Goal: Task Accomplishment & Management: Use online tool/utility

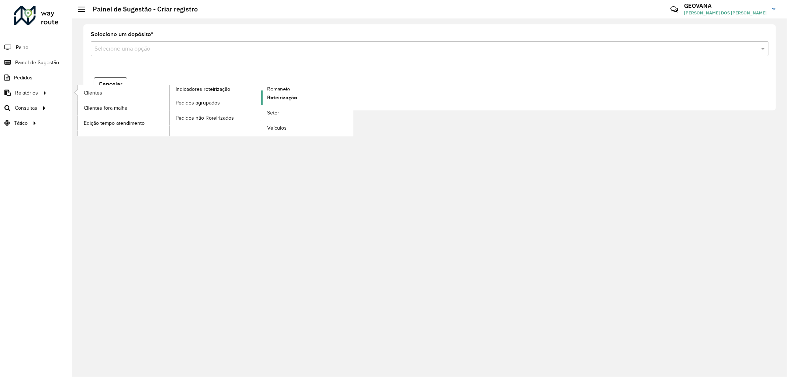
click at [282, 98] on span "Roteirização" at bounding box center [282, 98] width 30 height 8
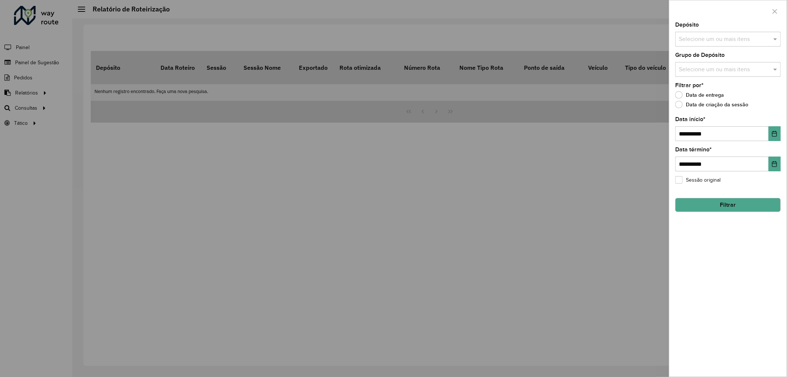
click at [699, 36] on input "text" at bounding box center [724, 39] width 94 height 9
click at [705, 59] on button "Selecionar Todos" at bounding box center [701, 61] width 47 height 11
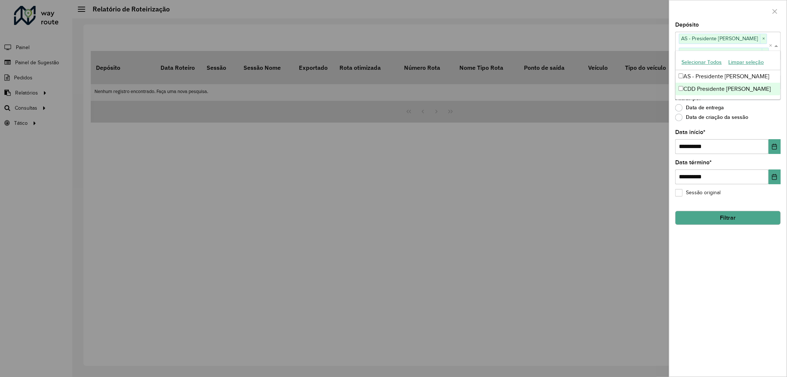
click at [707, 285] on div "**********" at bounding box center [727, 199] width 117 height 354
click at [696, 87] on div "Selecione um ou mais itens" at bounding box center [727, 82] width 105 height 15
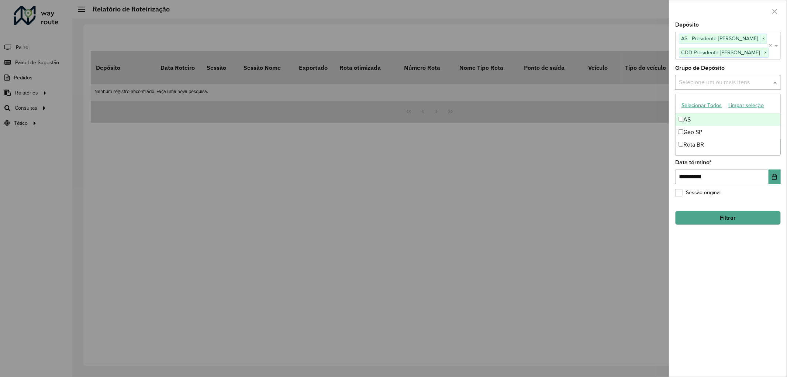
click at [696, 104] on button "Selecionar Todos" at bounding box center [701, 105] width 47 height 11
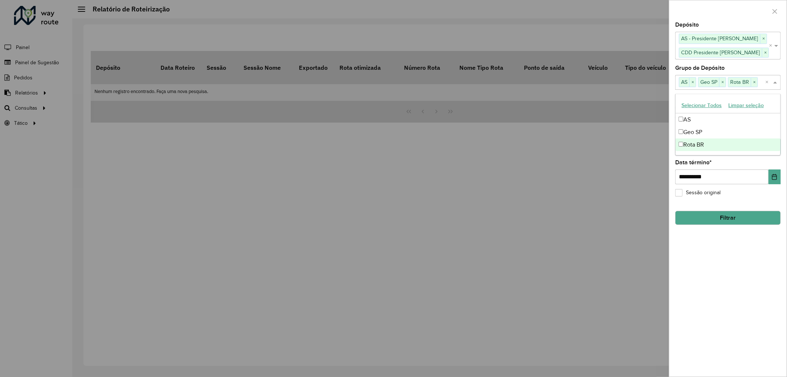
click at [705, 295] on div "**********" at bounding box center [727, 199] width 117 height 354
click at [773, 142] on button "Choose Date" at bounding box center [774, 146] width 12 height 15
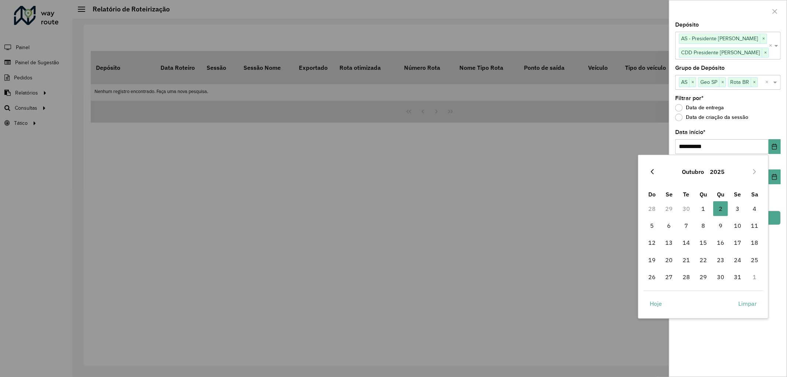
click at [655, 170] on button "Previous Month" at bounding box center [652, 172] width 12 height 12
click at [669, 209] on span "1" at bounding box center [669, 208] width 15 height 15
type input "**********"
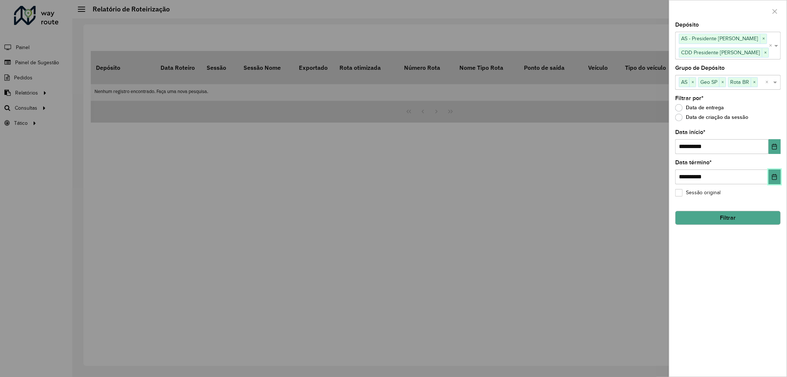
click at [772, 176] on icon "Choose Date" at bounding box center [774, 177] width 5 height 6
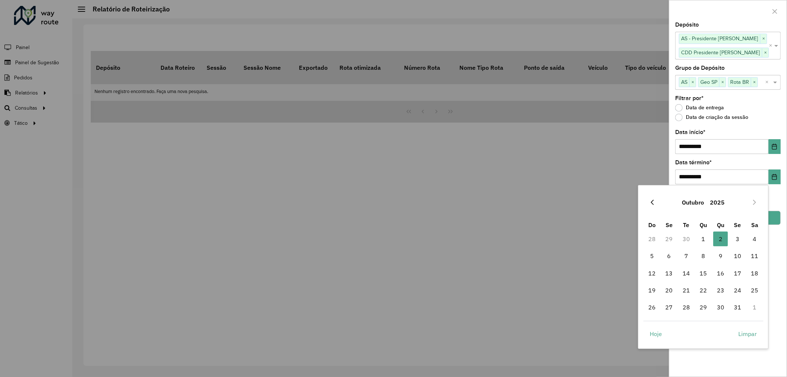
click at [654, 200] on icon "Previous Month" at bounding box center [652, 202] width 6 height 6
click at [688, 309] on span "30" at bounding box center [686, 307] width 15 height 15
type input "**********"
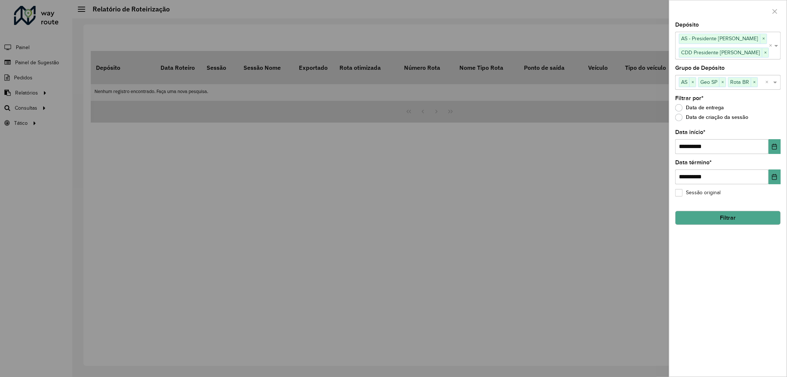
click at [739, 222] on button "Filtrar" at bounding box center [727, 218] width 105 height 14
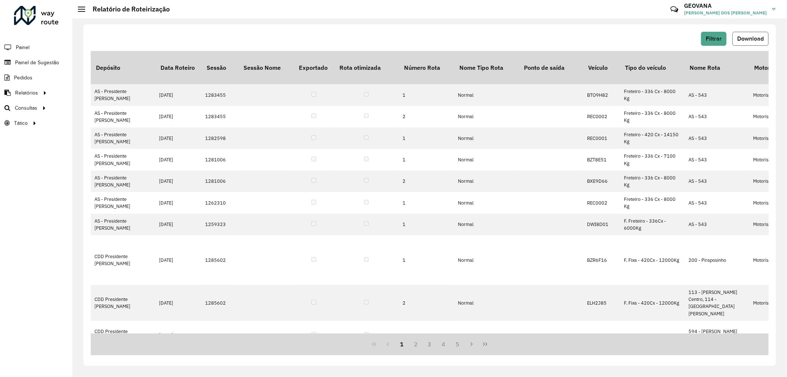
click at [747, 38] on span "Download" at bounding box center [750, 38] width 27 height 6
click at [711, 37] on span "Filtrar" at bounding box center [714, 38] width 16 height 6
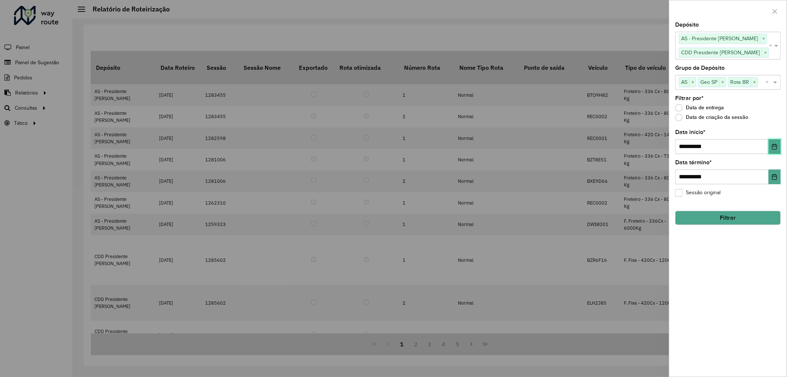
click at [771, 146] on icon "Choose Date" at bounding box center [774, 146] width 6 height 6
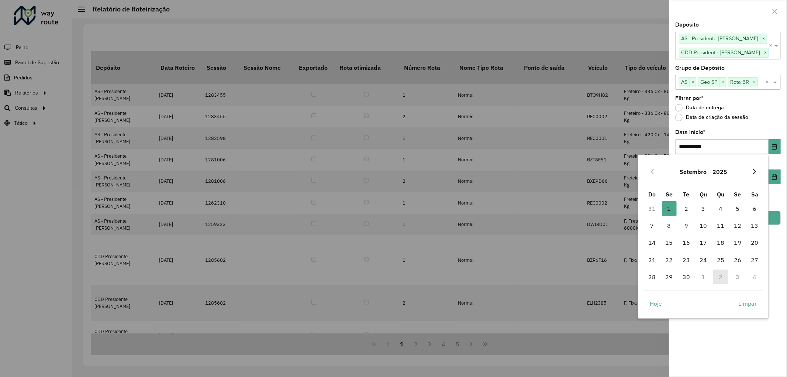
click at [754, 167] on button "Next Month" at bounding box center [754, 172] width 12 height 12
click at [704, 210] on span "1" at bounding box center [703, 208] width 15 height 15
type input "**********"
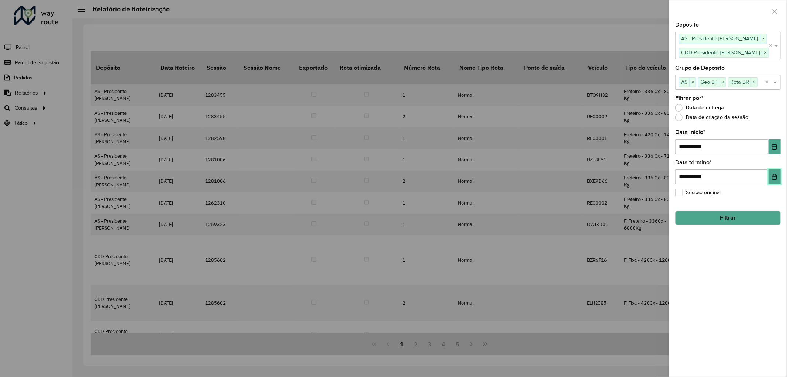
click at [770, 179] on button "Choose Date" at bounding box center [774, 176] width 12 height 15
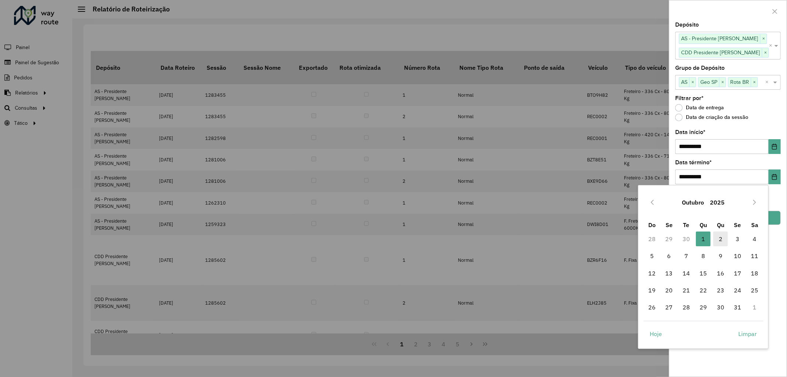
click at [721, 238] on span "2" at bounding box center [720, 238] width 15 height 15
type input "**********"
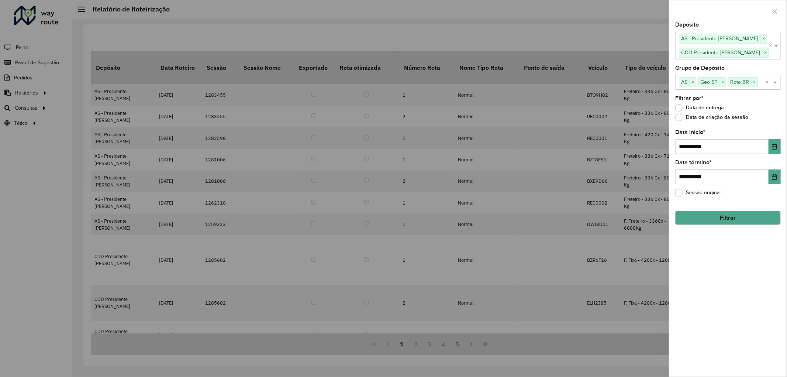
click at [724, 222] on button "Filtrar" at bounding box center [727, 218] width 105 height 14
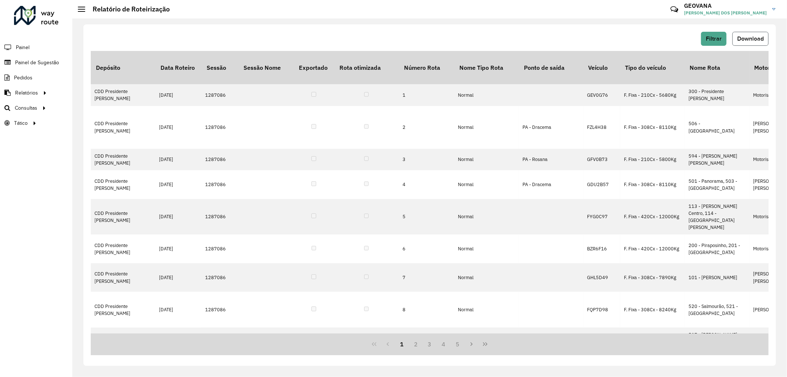
click at [748, 35] on span "Download" at bounding box center [750, 38] width 27 height 6
click at [89, 107] on span "Roteirização" at bounding box center [99, 108] width 30 height 8
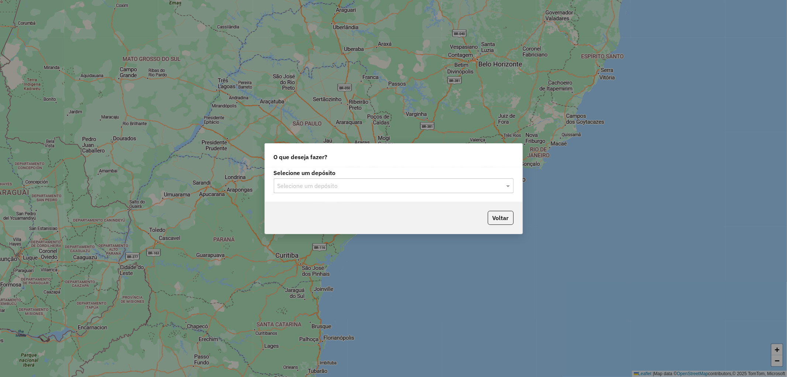
click at [302, 177] on div "Selecione um depósito Selecione um depósito" at bounding box center [394, 181] width 240 height 23
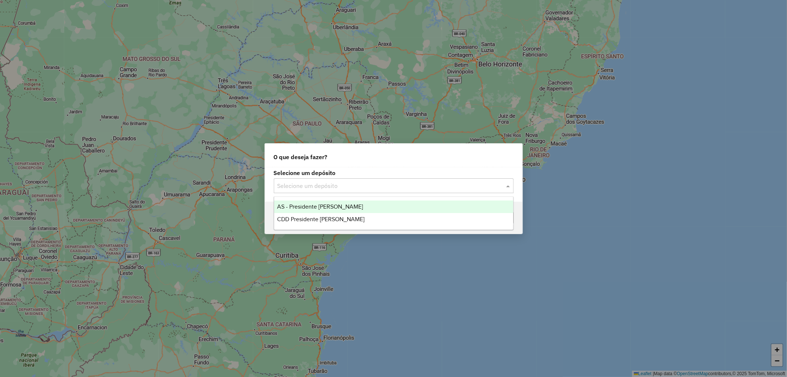
click at [302, 184] on input "text" at bounding box center [386, 185] width 218 height 9
click at [310, 209] on span "AS - Presidente Prudente" at bounding box center [320, 206] width 86 height 6
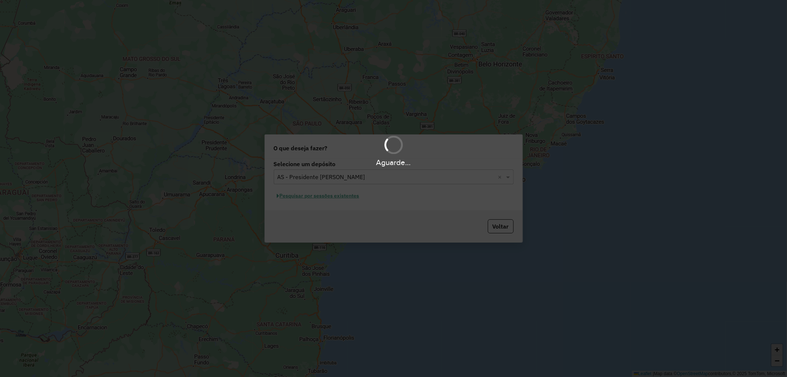
click at [306, 181] on div "Aguarde..." at bounding box center [393, 188] width 787 height 377
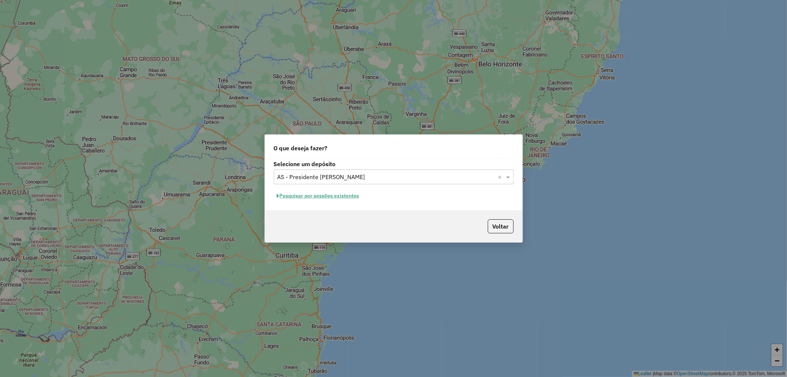
click at [304, 174] on input "text" at bounding box center [386, 177] width 218 height 9
click at [298, 205] on div "CDD Presidente [PERSON_NAME]" at bounding box center [393, 210] width 239 height 13
click at [292, 194] on button "Pesquisar por sessões existentes" at bounding box center [318, 195] width 89 height 11
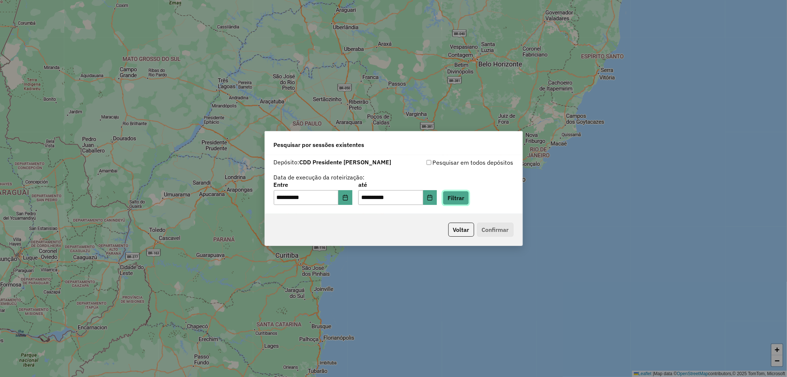
click at [469, 197] on button "Filtrar" at bounding box center [456, 198] width 26 height 14
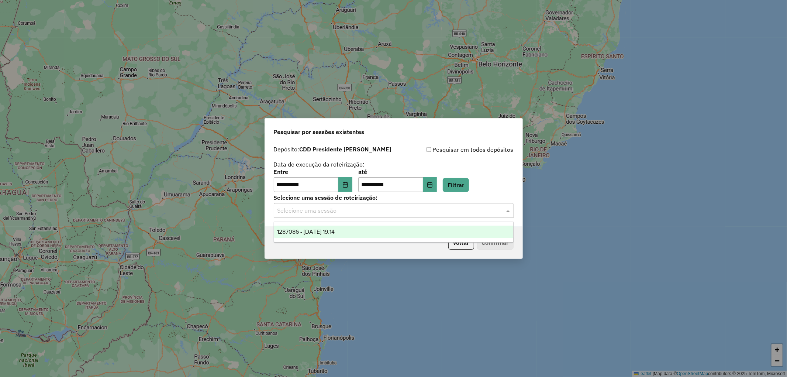
click at [321, 210] on input "text" at bounding box center [386, 210] width 218 height 9
click at [319, 235] on div "1287086 - 02/10/2025 19:14" at bounding box center [393, 231] width 239 height 13
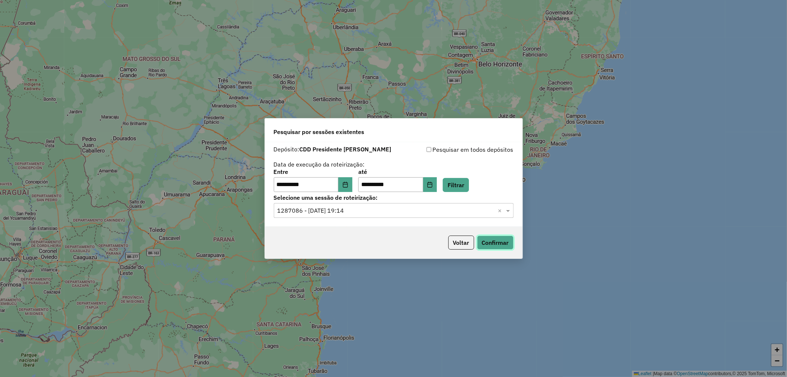
click at [496, 246] on button "Confirmar" at bounding box center [495, 242] width 37 height 14
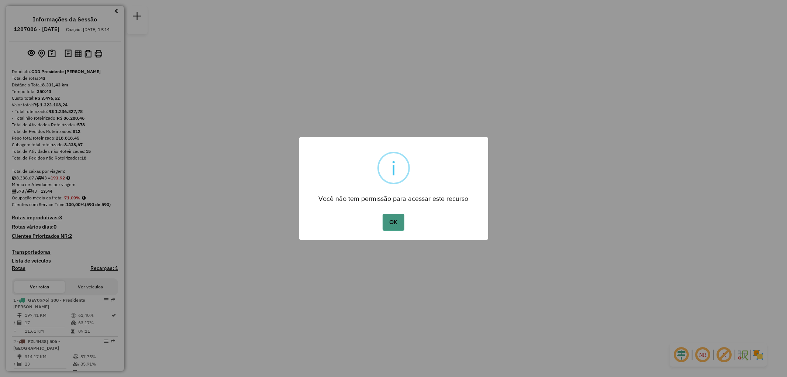
click at [400, 218] on button "OK" at bounding box center [394, 222] width 22 height 17
